Goal: Information Seeking & Learning: Learn about a topic

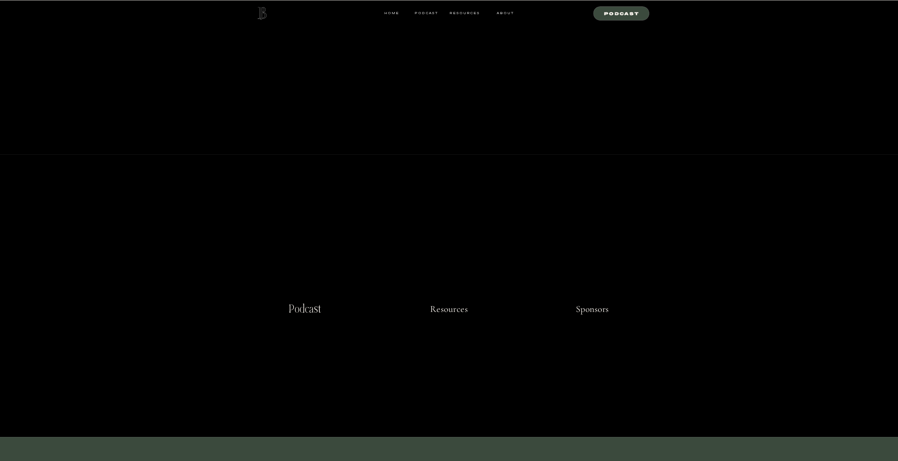
scroll to position [176, 0]
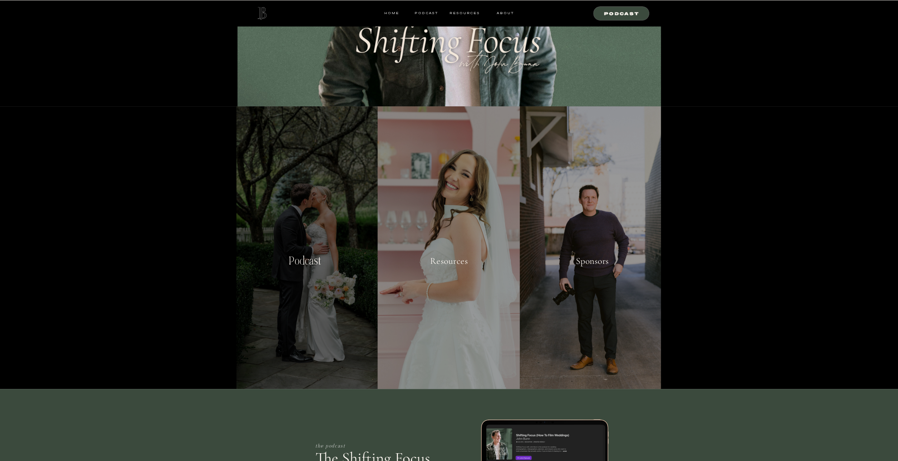
click at [301, 209] on div at bounding box center [307, 247] width 141 height 282
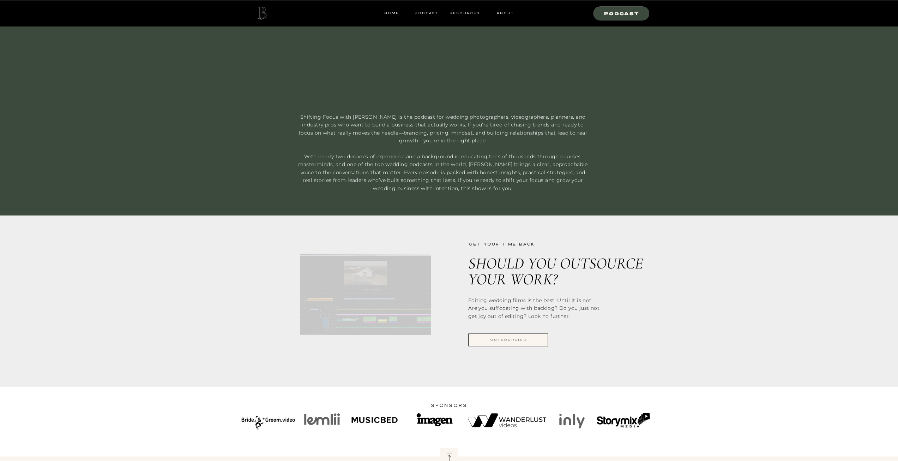
scroll to position [494, 0]
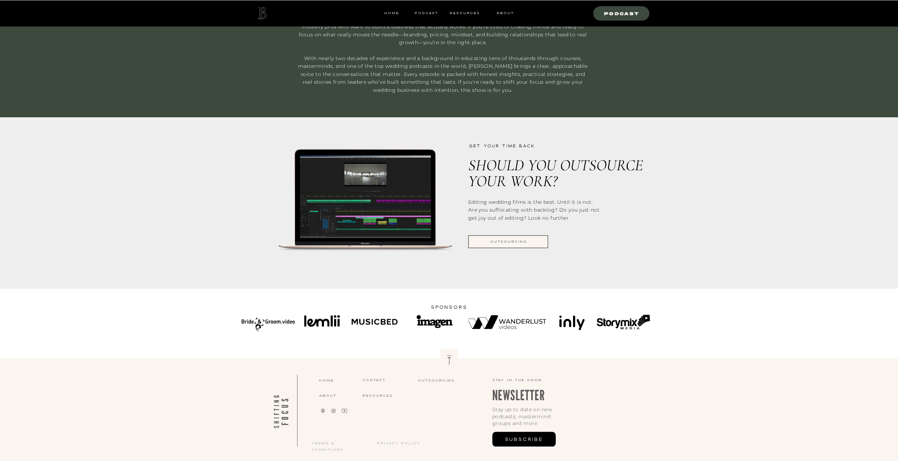
click at [497, 241] on nav "outsourcing" at bounding box center [508, 241] width 79 height 6
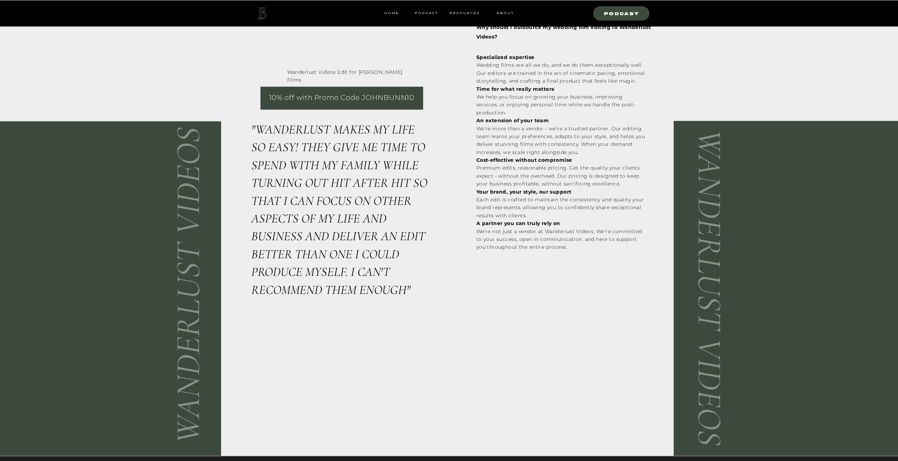
scroll to position [812, 0]
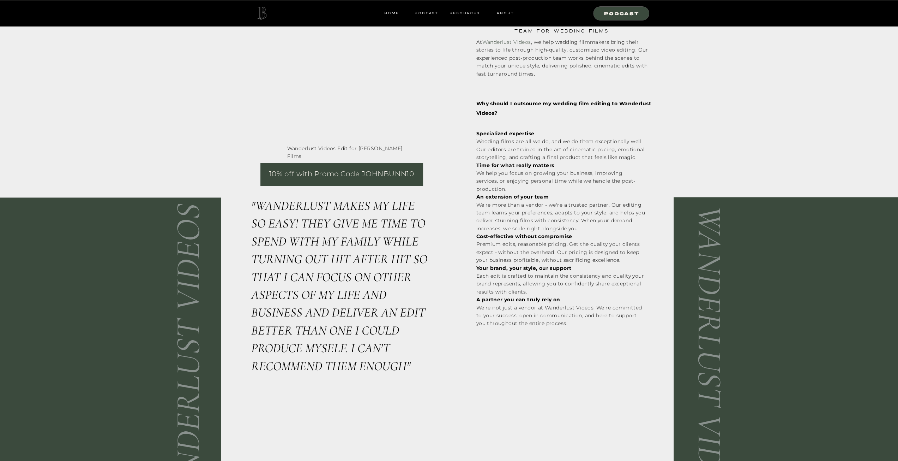
click at [347, 175] on p "10% off with Promo Code JOHNBUNN10" at bounding box center [342, 174] width 148 height 13
